Goal: Information Seeking & Learning: Understand process/instructions

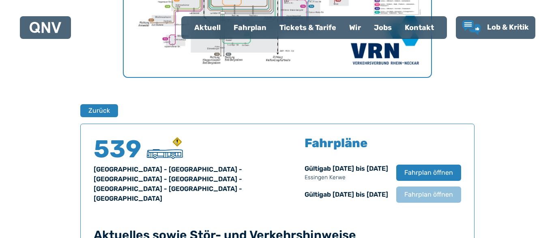
scroll to position [369, 0]
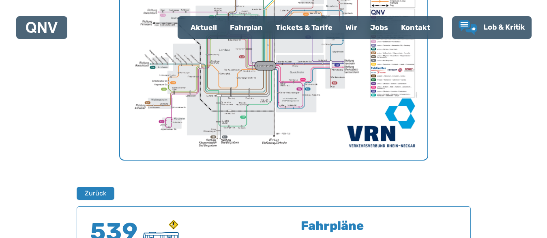
click at [282, 86] on img "1 von 1" at bounding box center [274, 51] width 308 height 218
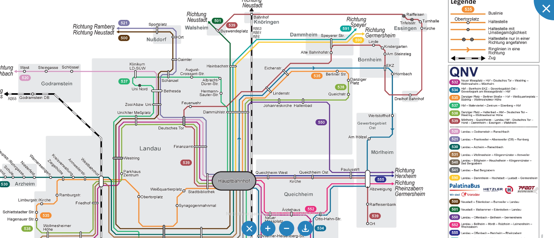
click at [316, 186] on img at bounding box center [251, 151] width 627 height 444
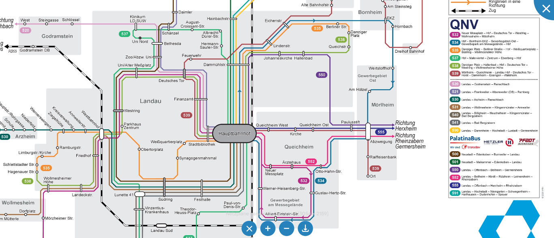
click at [334, 73] on img at bounding box center [251, 104] width 627 height 444
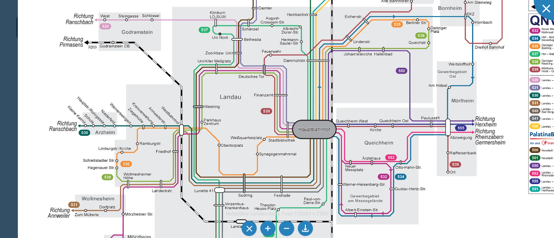
click at [376, 175] on img at bounding box center [331, 100] width 627 height 444
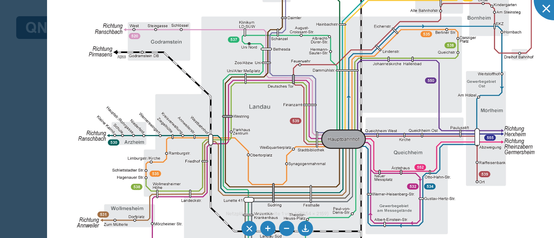
click at [308, 182] on img at bounding box center [360, 110] width 627 height 444
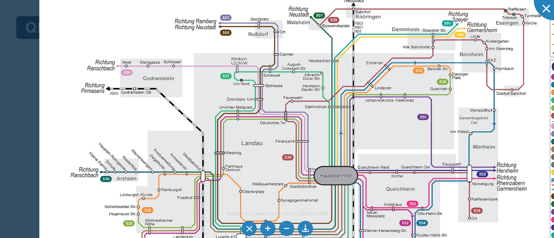
click at [299, 179] on img at bounding box center [352, 146] width 627 height 444
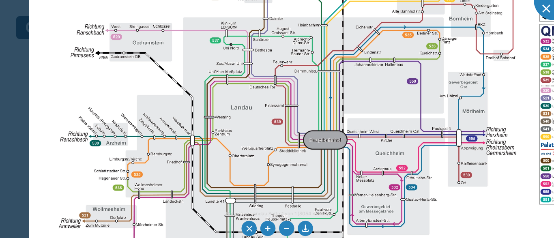
click at [338, 132] on img at bounding box center [342, 110] width 627 height 444
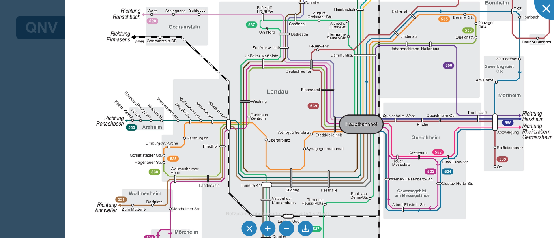
click at [301, 162] on img at bounding box center [378, 95] width 627 height 444
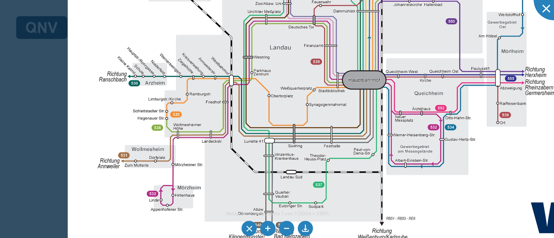
click at [298, 132] on img at bounding box center [381, 50] width 627 height 444
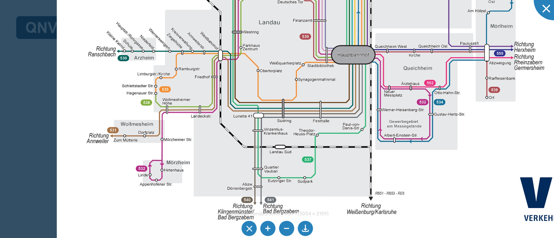
click at [323, 175] on img at bounding box center [370, 25] width 627 height 444
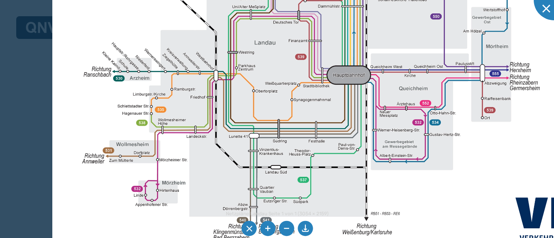
click at [339, 167] on img at bounding box center [365, 45] width 627 height 444
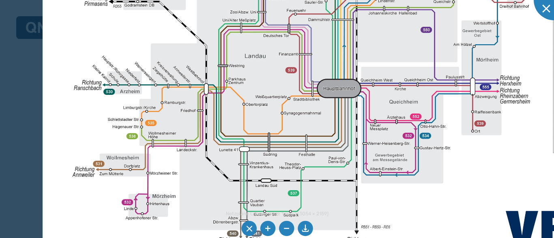
click at [334, 177] on img at bounding box center [356, 59] width 627 height 444
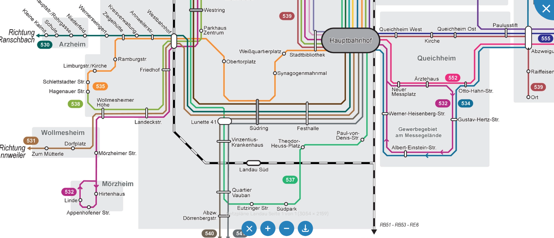
click at [360, 173] on img at bounding box center [373, 0] width 835 height 590
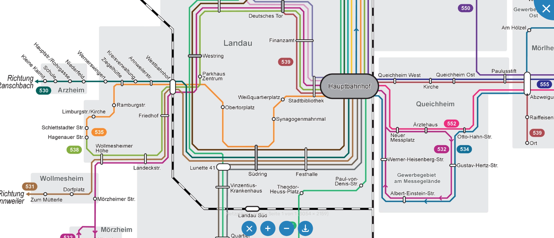
click at [351, 204] on img at bounding box center [372, 46] width 835 height 590
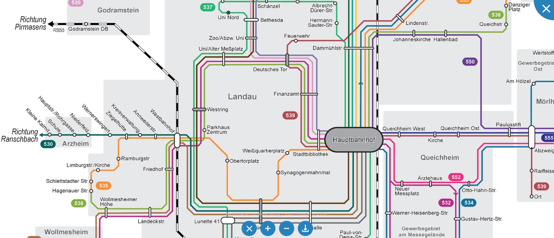
click at [368, 196] on img at bounding box center [376, 100] width 835 height 590
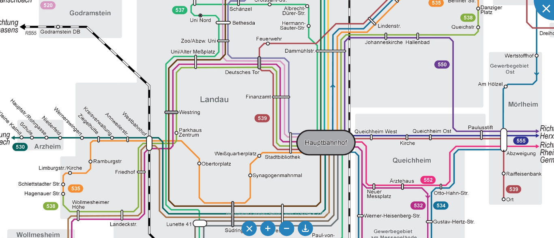
click at [327, 209] on img at bounding box center [348, 103] width 835 height 590
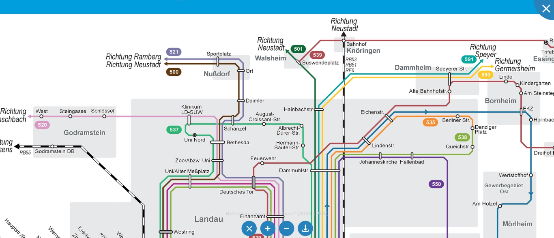
click at [395, 201] on img at bounding box center [343, 222] width 835 height 590
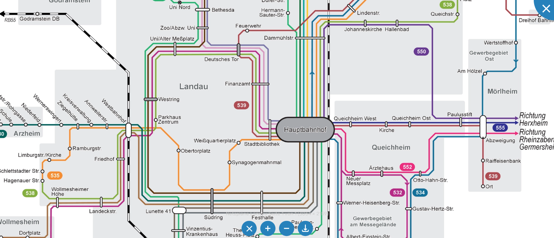
click at [401, 5] on img at bounding box center [328, 90] width 835 height 590
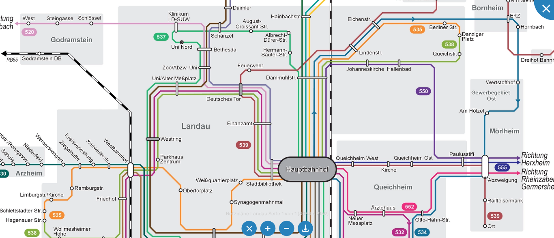
click at [390, 95] on img at bounding box center [330, 129] width 835 height 590
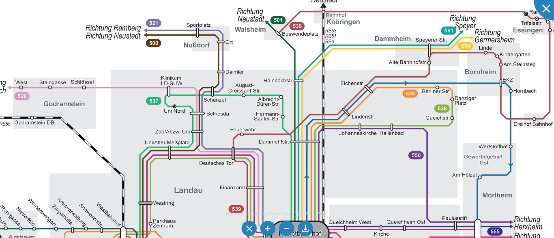
click at [385, 122] on img at bounding box center [322, 194] width 835 height 590
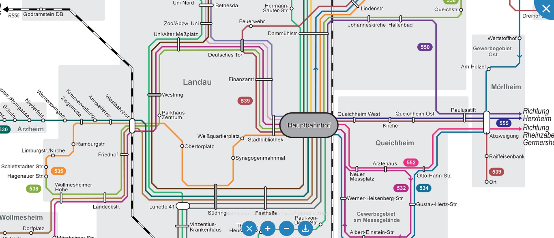
click at [360, 62] on img at bounding box center [331, 85] width 835 height 590
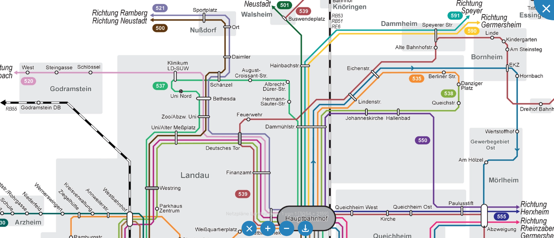
click at [386, 208] on img at bounding box center [329, 179] width 835 height 590
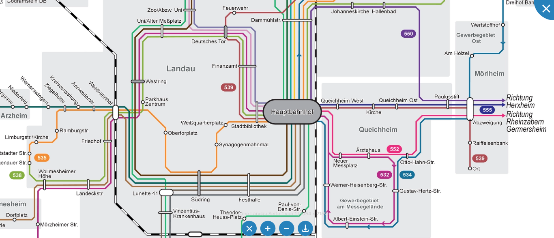
click at [378, 31] on img at bounding box center [315, 72] width 835 height 590
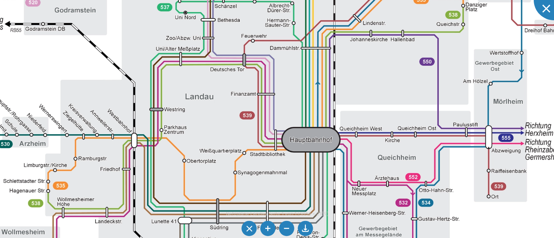
click at [341, 175] on img at bounding box center [333, 100] width 835 height 590
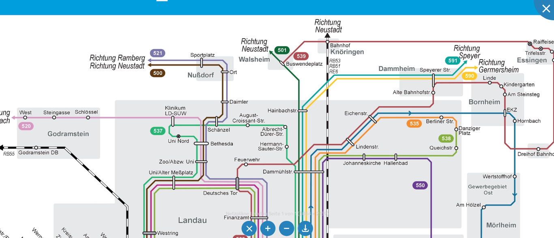
click at [358, 177] on img at bounding box center [327, 224] width 835 height 590
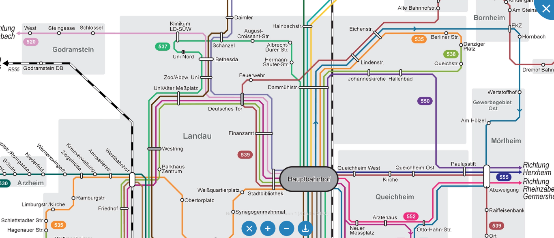
click at [330, 53] on img at bounding box center [331, 139] width 835 height 590
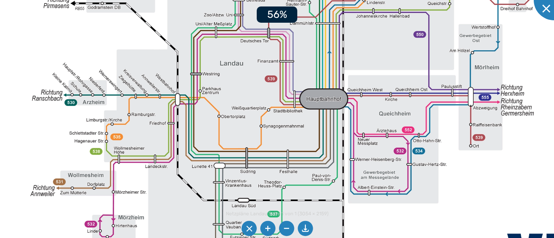
click at [424, 104] on img at bounding box center [343, 66] width 690 height 488
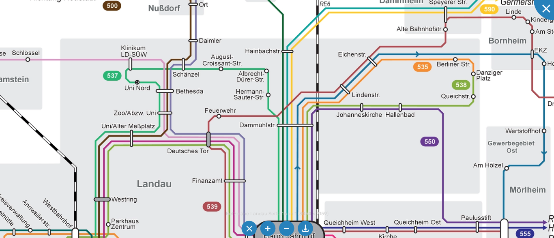
click at [361, 237] on img at bounding box center [317, 188] width 1010 height 714
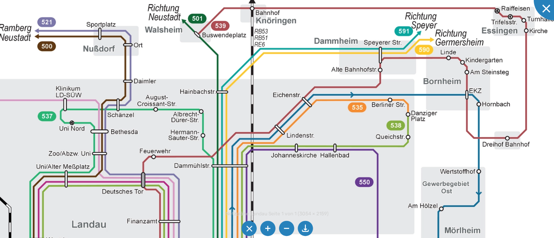
click at [315, 190] on img at bounding box center [251, 228] width 1010 height 714
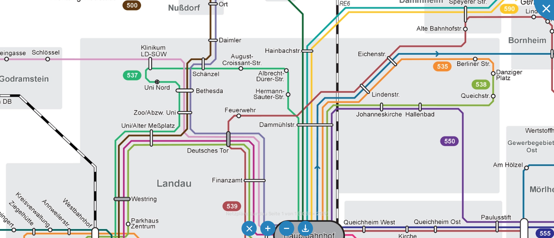
click at [391, 157] on img at bounding box center [337, 187] width 1010 height 714
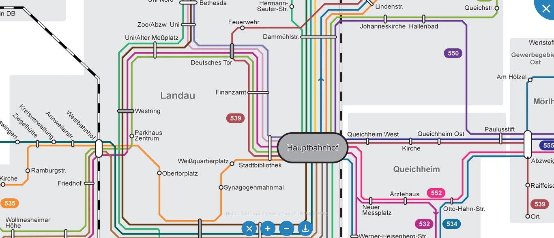
click at [396, 121] on img at bounding box center [340, 99] width 1010 height 714
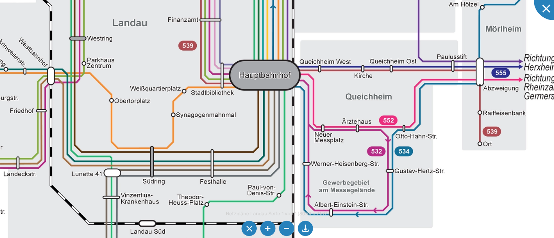
click at [291, 188] on img at bounding box center [292, 27] width 1010 height 714
click at [261, 77] on img at bounding box center [292, 27] width 1010 height 714
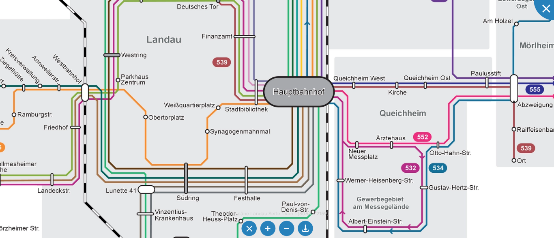
click at [303, 93] on img at bounding box center [326, 43] width 1010 height 714
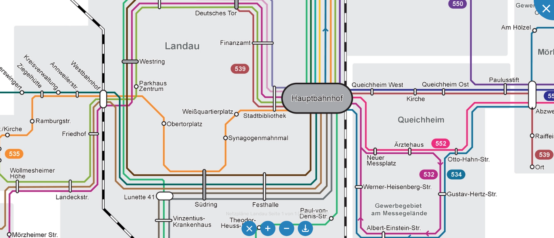
click at [310, 98] on img at bounding box center [345, 50] width 1010 height 714
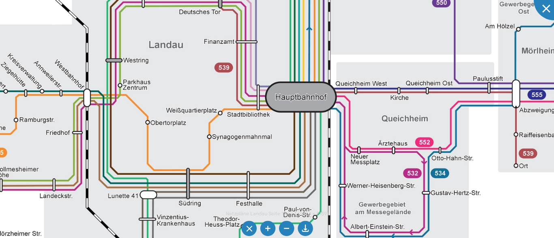
click at [294, 99] on img at bounding box center [328, 49] width 1010 height 714
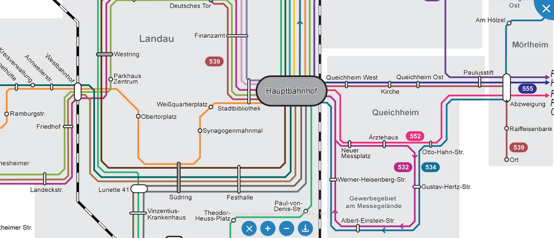
click at [291, 97] on img at bounding box center [319, 42] width 1010 height 714
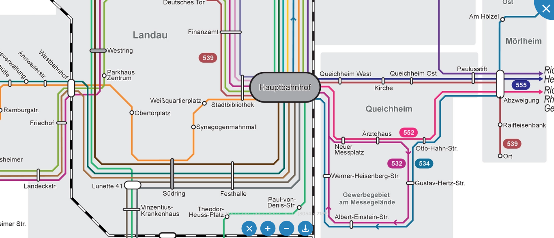
click at [299, 99] on img at bounding box center [313, 39] width 1010 height 714
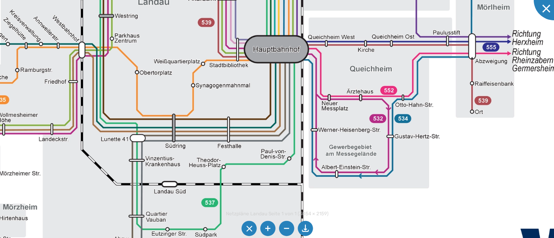
click at [243, 125] on img at bounding box center [301, 5] width 918 height 649
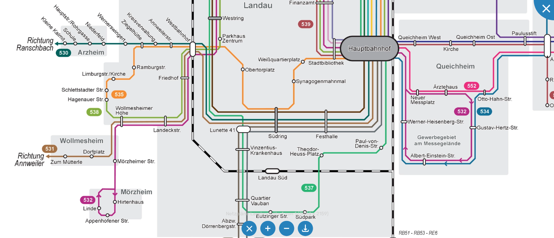
click at [382, 176] on img at bounding box center [392, 8] width 835 height 590
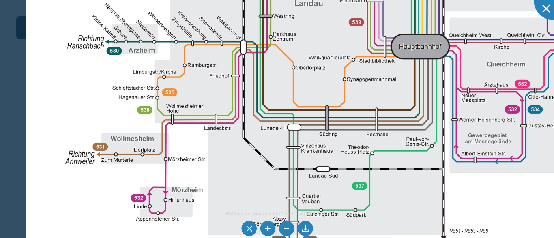
click at [353, 134] on img at bounding box center [443, 6] width 835 height 590
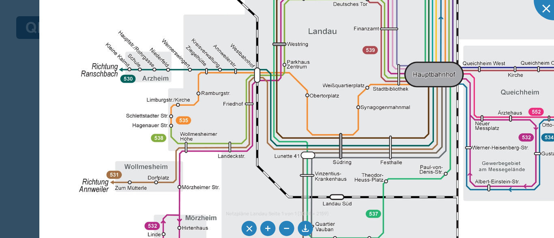
click at [372, 198] on img at bounding box center [456, 34] width 835 height 590
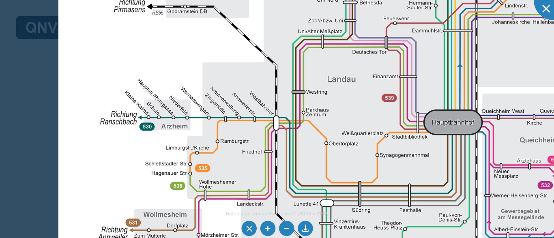
click at [366, 199] on img at bounding box center [475, 82] width 835 height 590
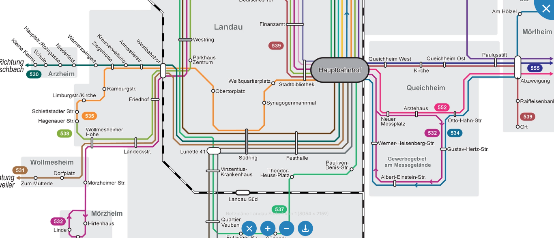
click at [295, 122] on img at bounding box center [362, 30] width 835 height 590
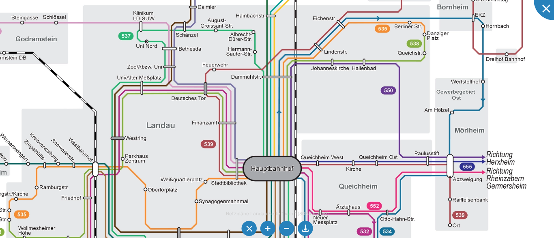
click at [243, 121] on img at bounding box center [294, 129] width 835 height 590
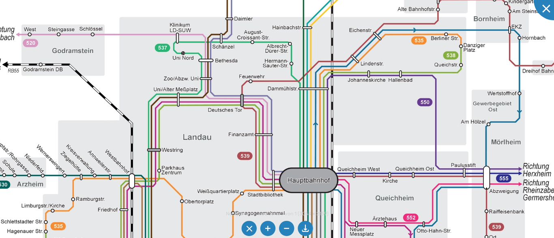
click at [245, 174] on img at bounding box center [331, 140] width 835 height 590
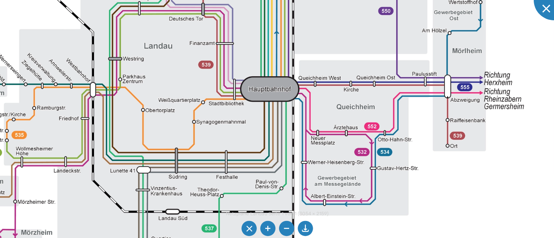
click at [241, 32] on img at bounding box center [292, 49] width 835 height 590
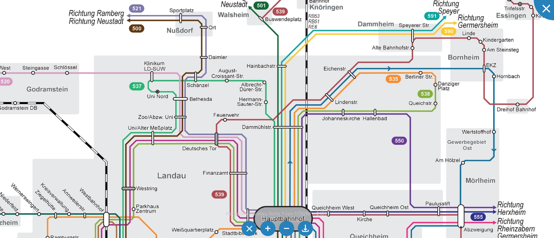
click at [269, 193] on img at bounding box center [305, 179] width 835 height 590
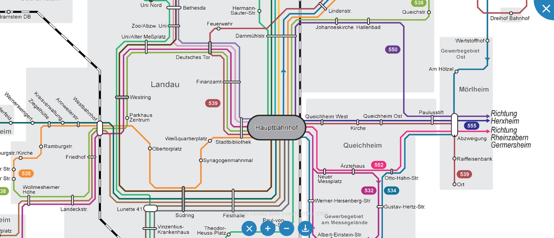
click at [249, 79] on img at bounding box center [299, 88] width 835 height 590
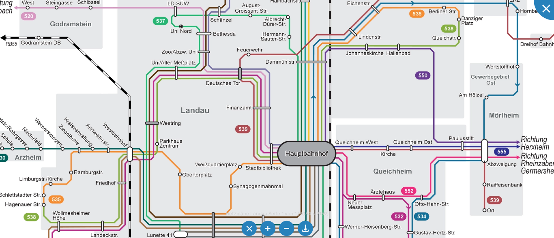
click at [338, 228] on img at bounding box center [329, 114] width 835 height 590
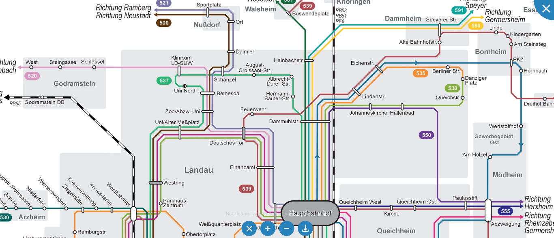
click at [301, 128] on img at bounding box center [333, 173] width 835 height 590
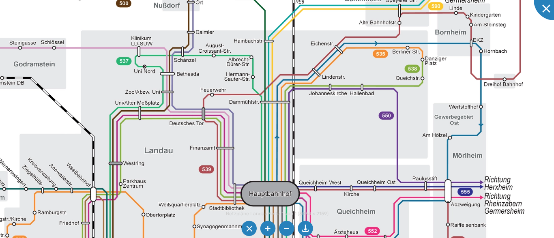
click at [389, 121] on img at bounding box center [292, 154] width 835 height 590
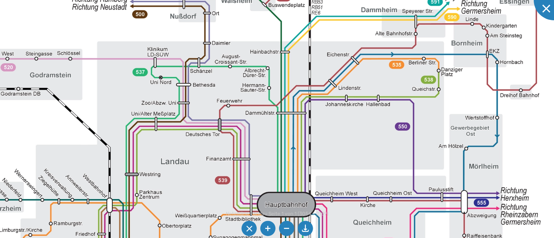
click at [420, 164] on img at bounding box center [309, 165] width 835 height 590
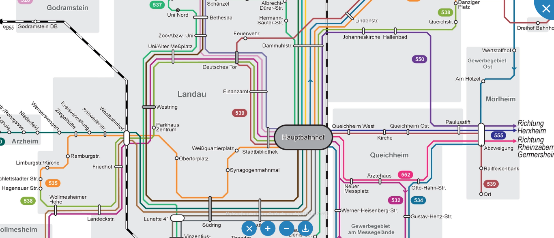
click at [449, 127] on img at bounding box center [326, 97] width 835 height 590
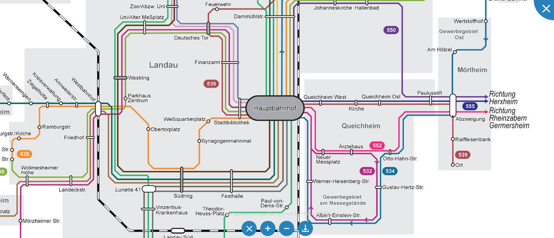
click at [358, 129] on img at bounding box center [297, 68] width 835 height 590
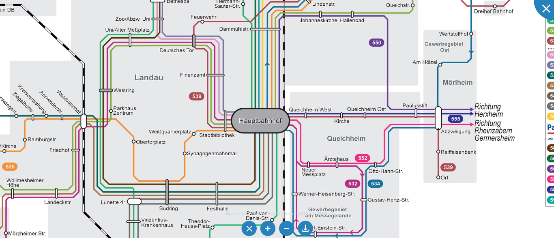
click at [364, 115] on img at bounding box center [283, 81] width 835 height 590
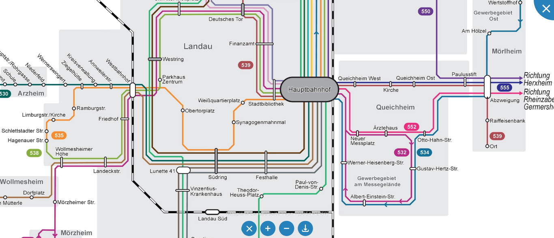
click at [416, 102] on img at bounding box center [332, 49] width 835 height 590
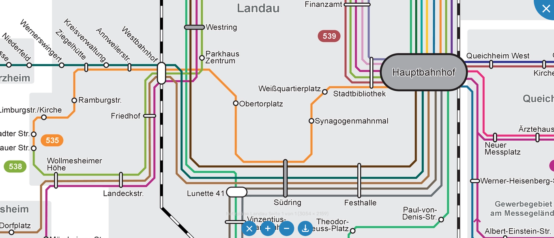
click at [381, 199] on img at bounding box center [457, 13] width 1239 height 876
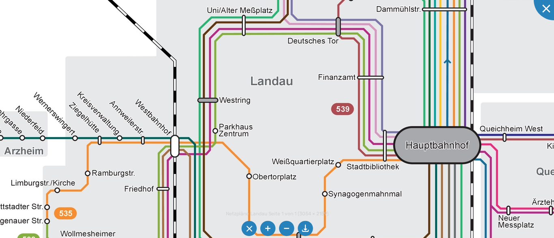
click at [351, 189] on img at bounding box center [470, 86] width 1239 height 876
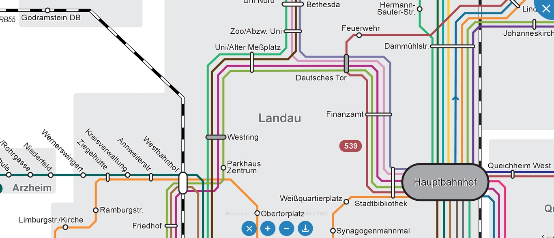
click at [347, 153] on img at bounding box center [479, 123] width 1239 height 876
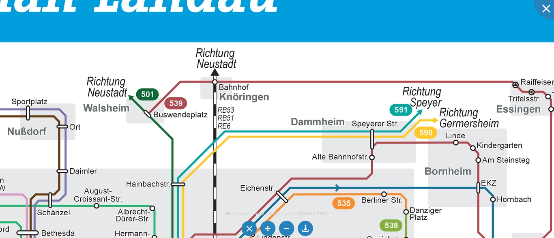
drag, startPoint x: 299, startPoint y: 212, endPoint x: 394, endPoint y: -2, distance: 235.1
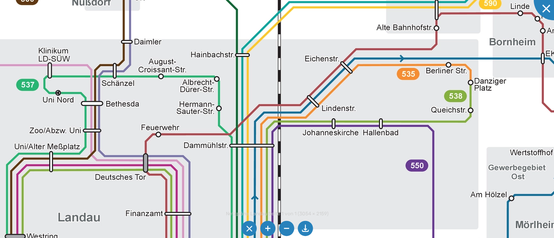
click at [380, 27] on img at bounding box center [278, 223] width 1239 height 876
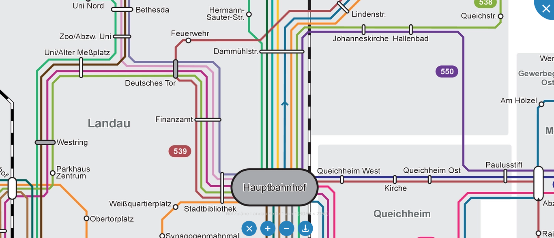
click at [380, 52] on img at bounding box center [308, 128] width 1239 height 876
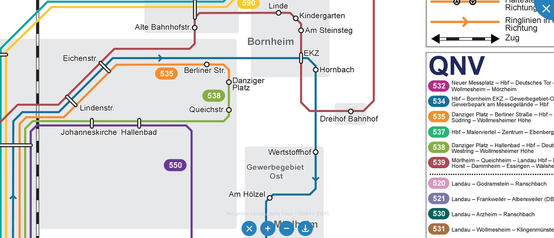
click at [433, 215] on img at bounding box center [36, 222] width 1239 height 876
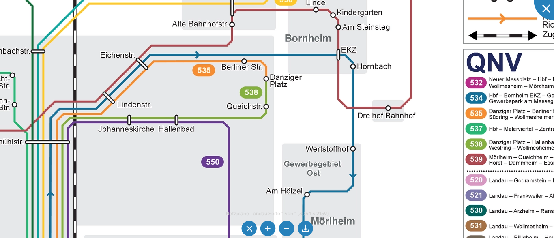
click at [351, 162] on img at bounding box center [73, 219] width 1239 height 876
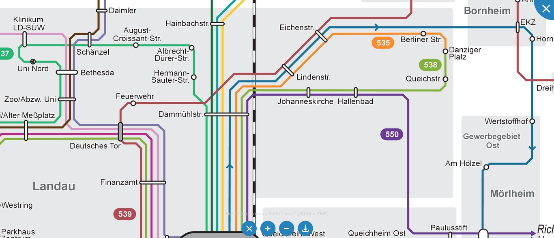
click at [453, 183] on img at bounding box center [253, 191] width 1239 height 876
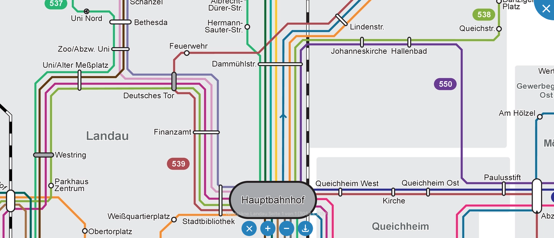
click at [340, 121] on img at bounding box center [306, 141] width 1239 height 876
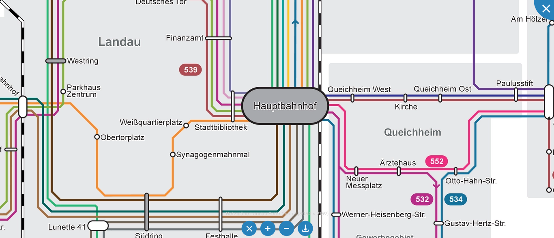
click at [353, 84] on img at bounding box center [318, 47] width 1239 height 876
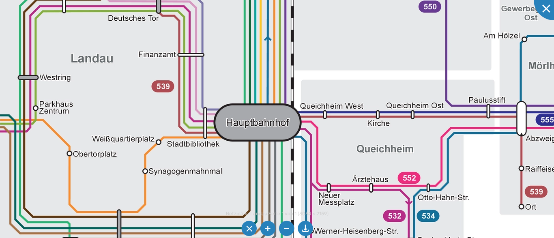
click at [316, 177] on img at bounding box center [291, 63] width 1239 height 876
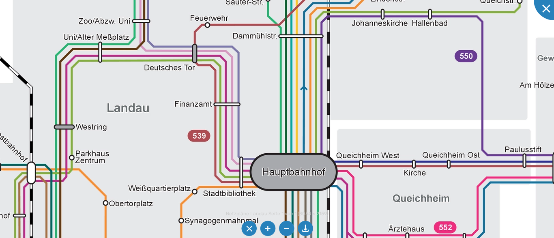
click at [359, 164] on img at bounding box center [327, 113] width 1239 height 876
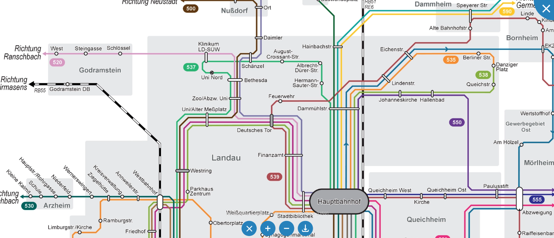
click at [384, 139] on img at bounding box center [362, 161] width 847 height 599
